Goal: Task Accomplishment & Management: Manage account settings

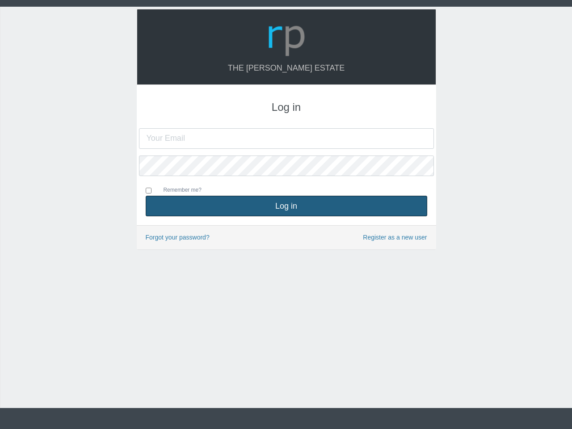
click at [286, 206] on button "Log in" at bounding box center [287, 206] width 282 height 21
